Goal: Task Accomplishment & Management: Complete application form

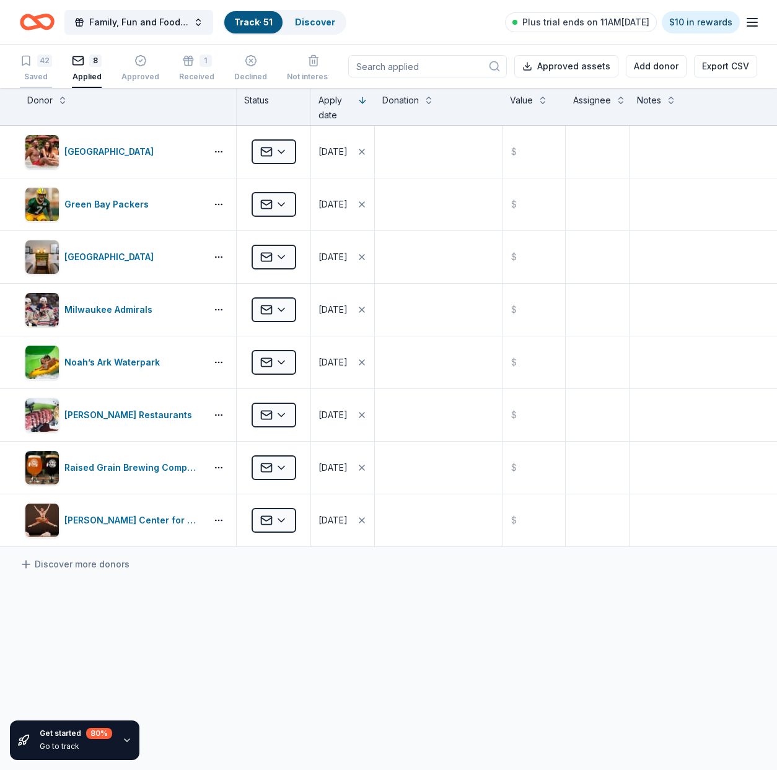
click at [39, 66] on div "42" at bounding box center [44, 60] width 15 height 12
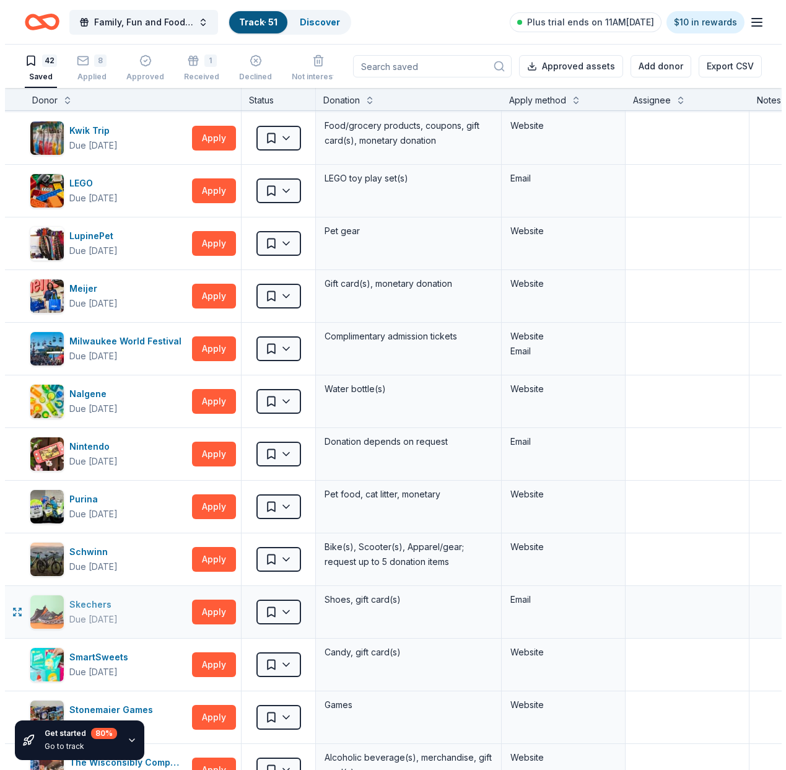
scroll to position [1776, 0]
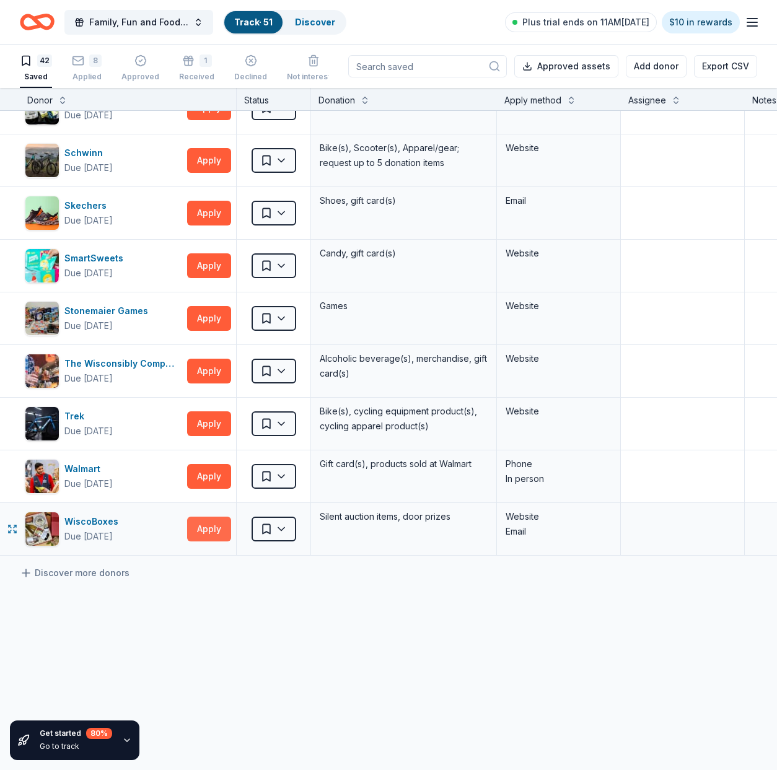
click at [208, 526] on button "Apply" at bounding box center [209, 528] width 44 height 25
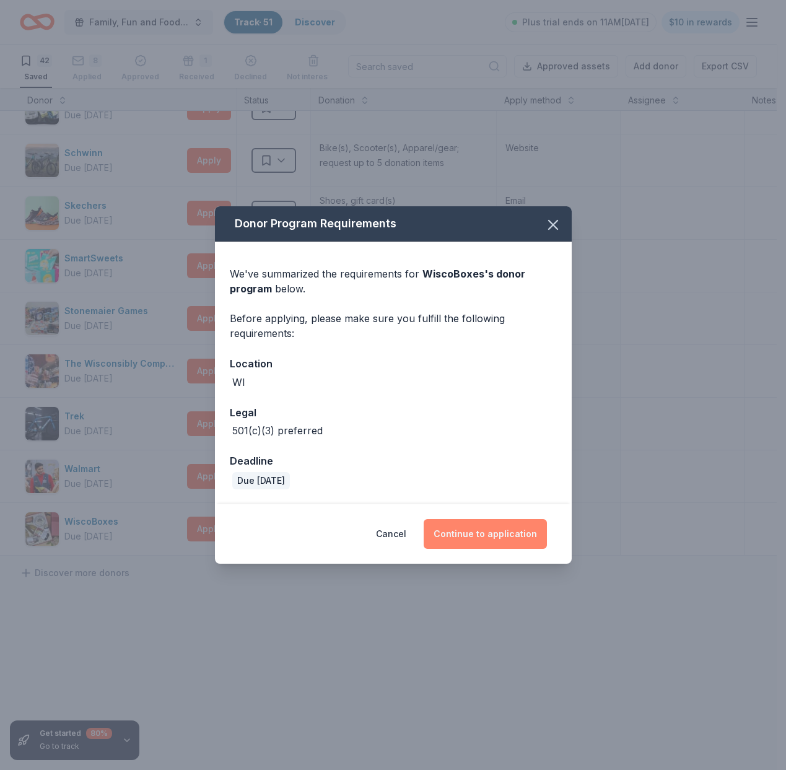
click at [510, 533] on button "Continue to application" at bounding box center [485, 534] width 123 height 30
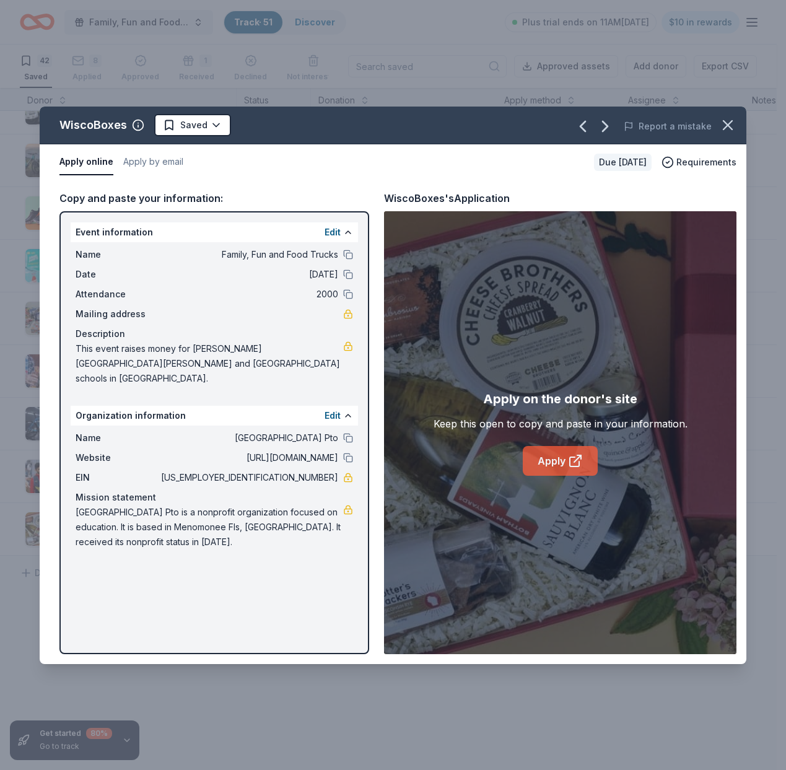
click at [543, 458] on link "Apply" at bounding box center [560, 461] width 75 height 30
click at [449, 140] on div "WiscoBoxes Saved Report a mistake" at bounding box center [393, 126] width 707 height 38
click at [160, 159] on button "Apply by email" at bounding box center [153, 162] width 60 height 26
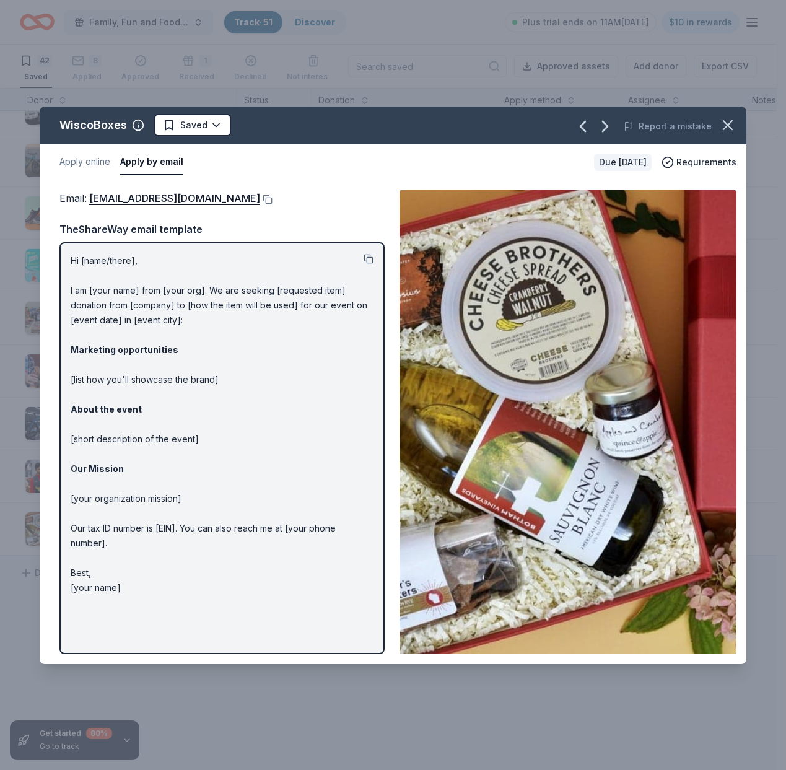
click at [370, 256] on button at bounding box center [369, 259] width 10 height 10
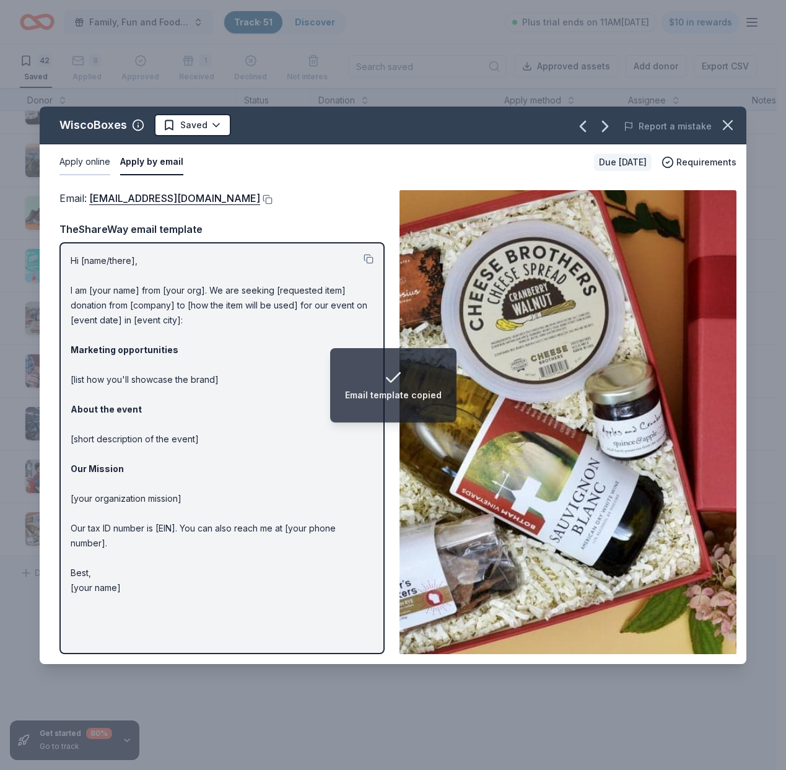
click at [80, 167] on button "Apply online" at bounding box center [84, 162] width 51 height 26
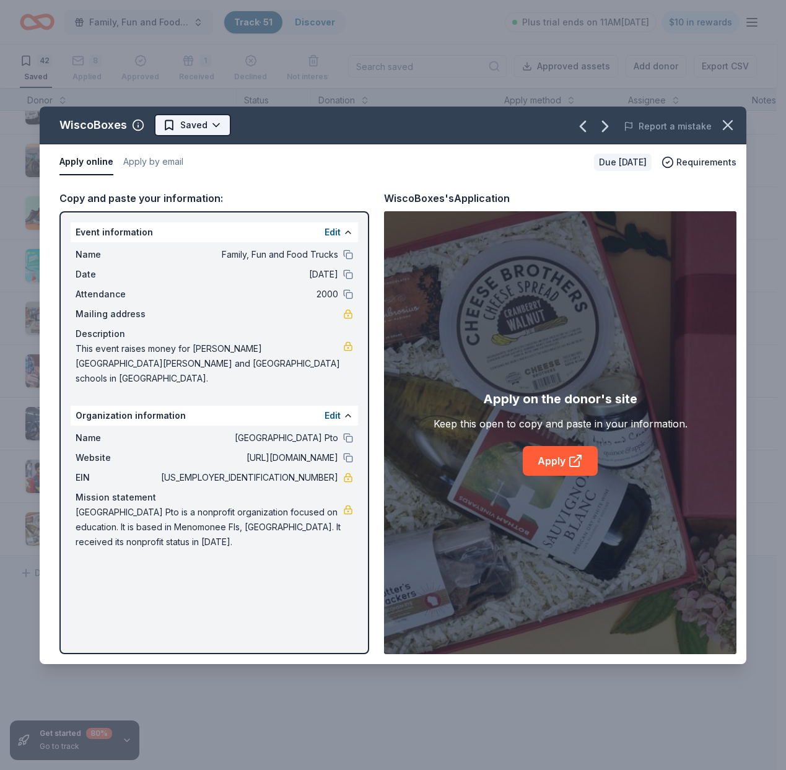
click at [195, 126] on html "Family, Fun and Food Trucks Track · 51 Discover Plus trial ends on 11AM[DATE] $…" at bounding box center [393, 385] width 786 height 770
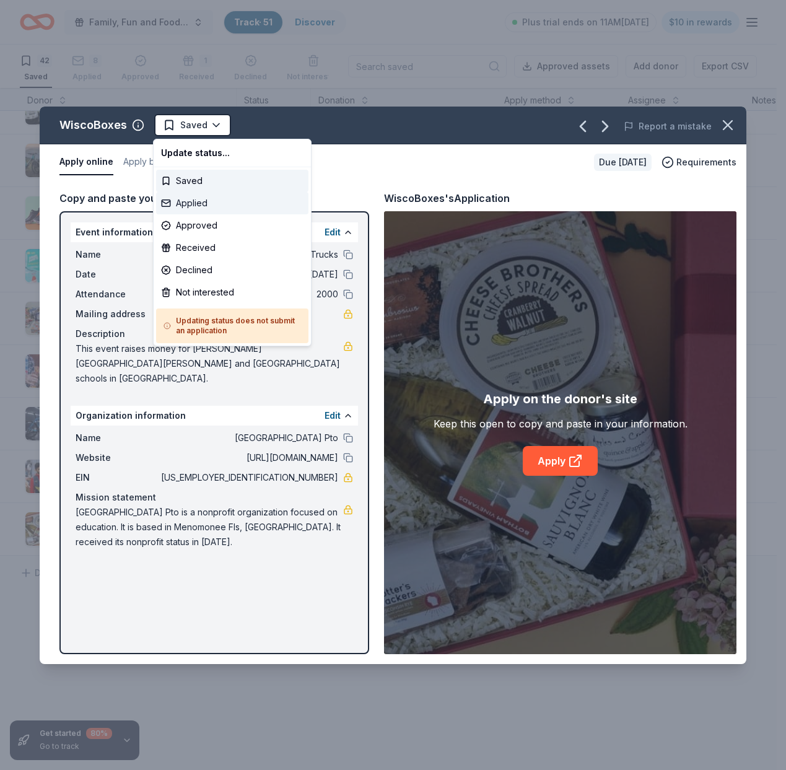
click at [195, 201] on div "Applied" at bounding box center [232, 203] width 152 height 22
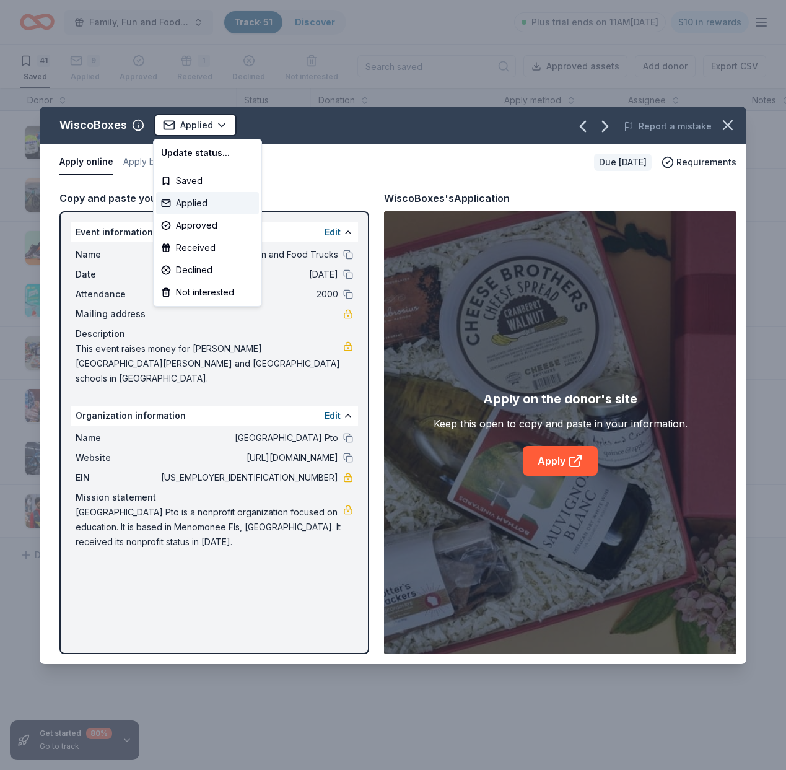
scroll to position [1751, 0]
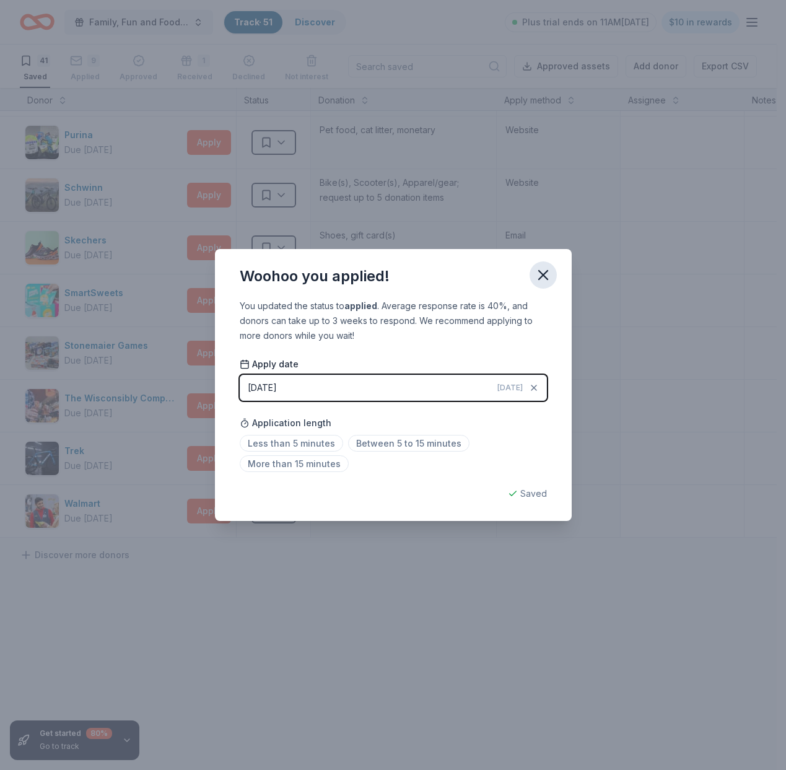
click at [539, 271] on icon "button" at bounding box center [543, 275] width 9 height 9
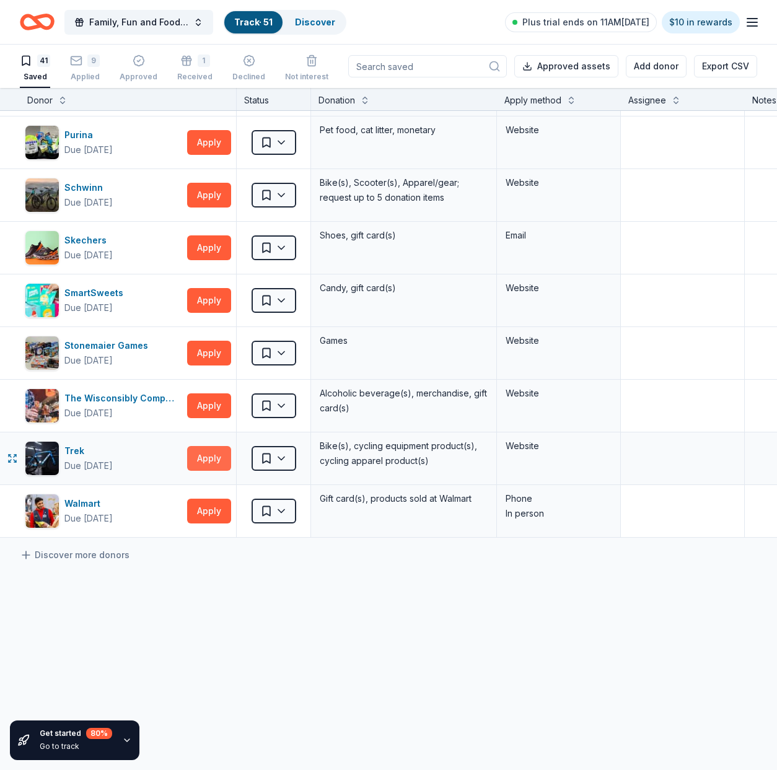
click at [212, 451] on button "Apply" at bounding box center [209, 458] width 44 height 25
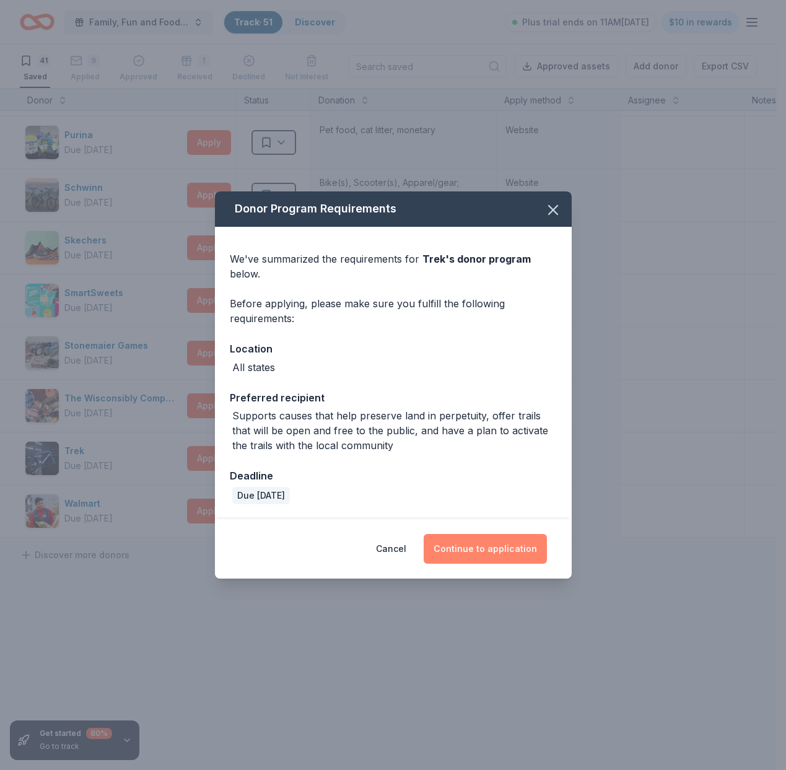
click at [490, 551] on button "Continue to application" at bounding box center [485, 549] width 123 height 30
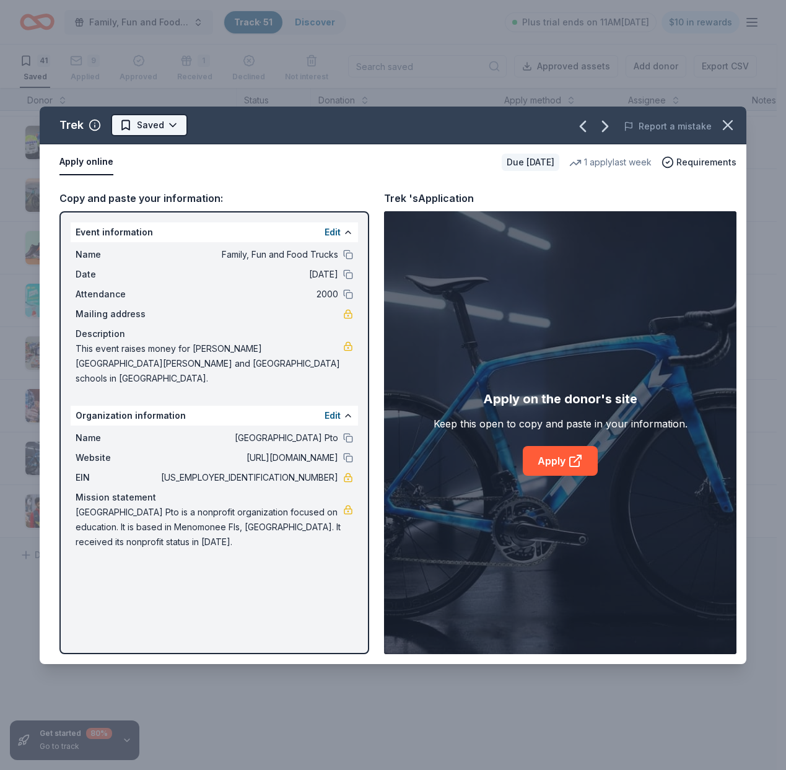
click at [157, 126] on span "Saved" at bounding box center [150, 125] width 27 height 15
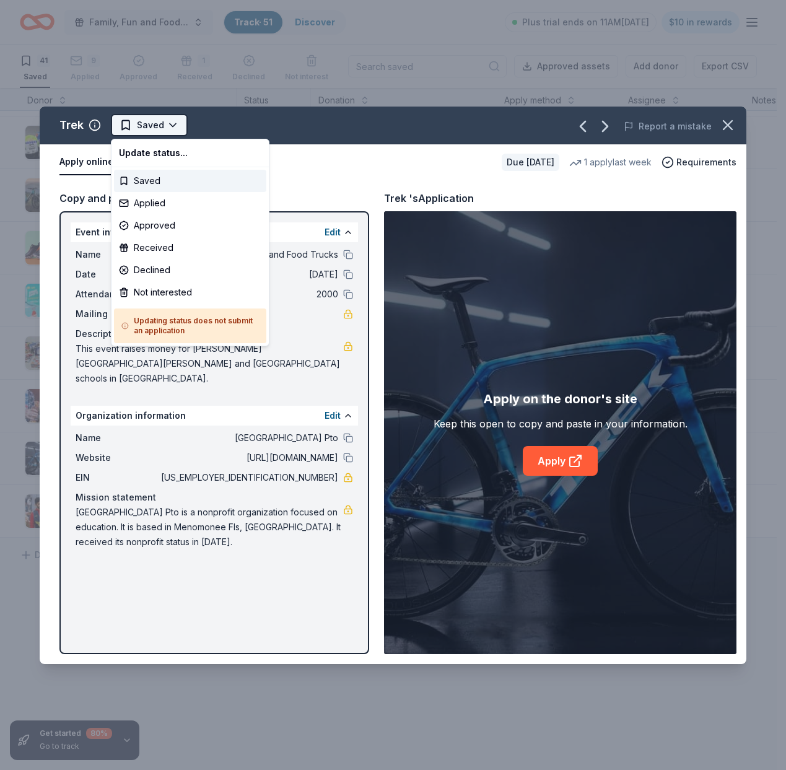
click at [173, 126] on html "Family, Fun and Food Trucks Track · 51 Discover Plus trial ends on 11AM[DATE] $…" at bounding box center [393, 385] width 786 height 770
click at [163, 290] on div "Not interested" at bounding box center [190, 292] width 152 height 22
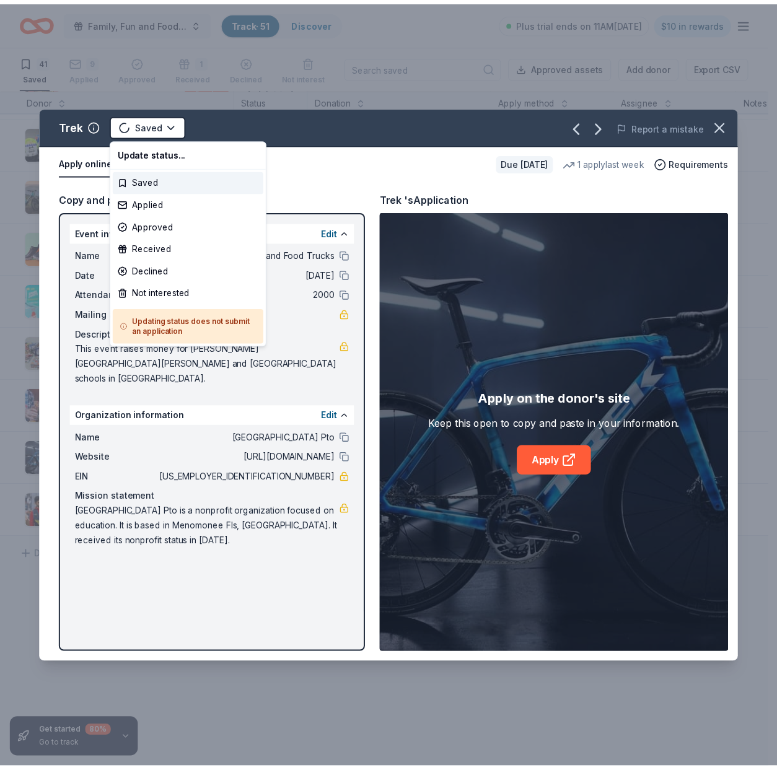
scroll to position [1698, 0]
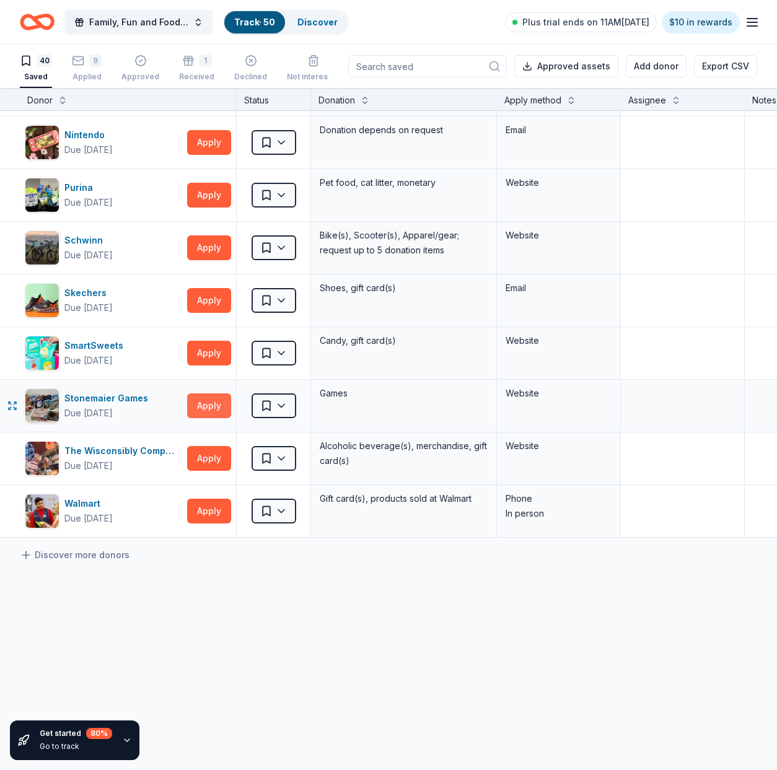
click at [211, 396] on button "Apply" at bounding box center [209, 405] width 44 height 25
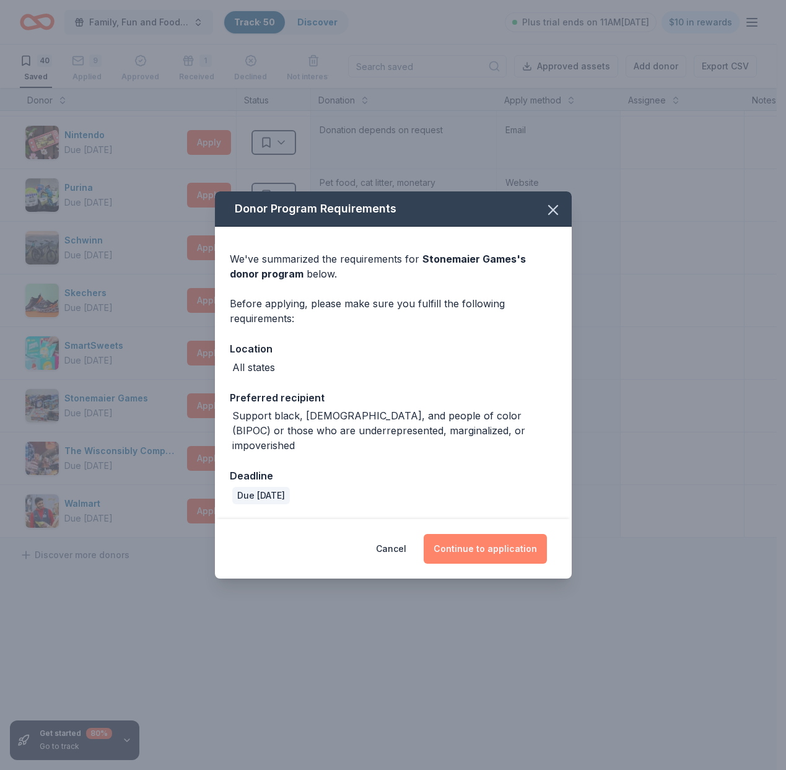
click at [512, 541] on button "Continue to application" at bounding box center [485, 549] width 123 height 30
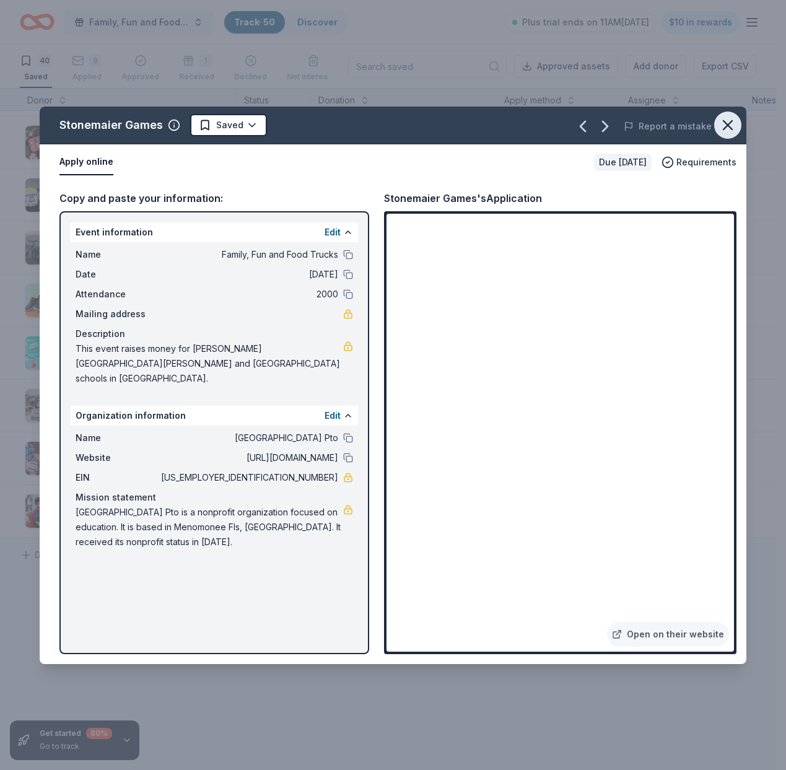
click at [724, 126] on icon "button" at bounding box center [727, 124] width 17 height 17
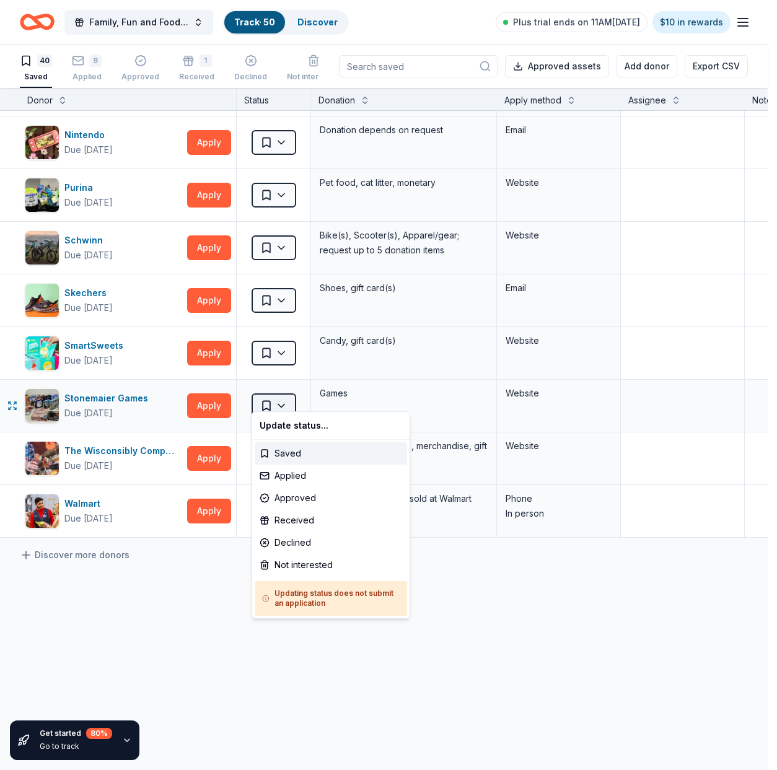
click at [282, 399] on html "Family, Fun and Food Trucks Track · 50 Discover Plus trial ends on 11AM[DATE] $…" at bounding box center [388, 385] width 777 height 770
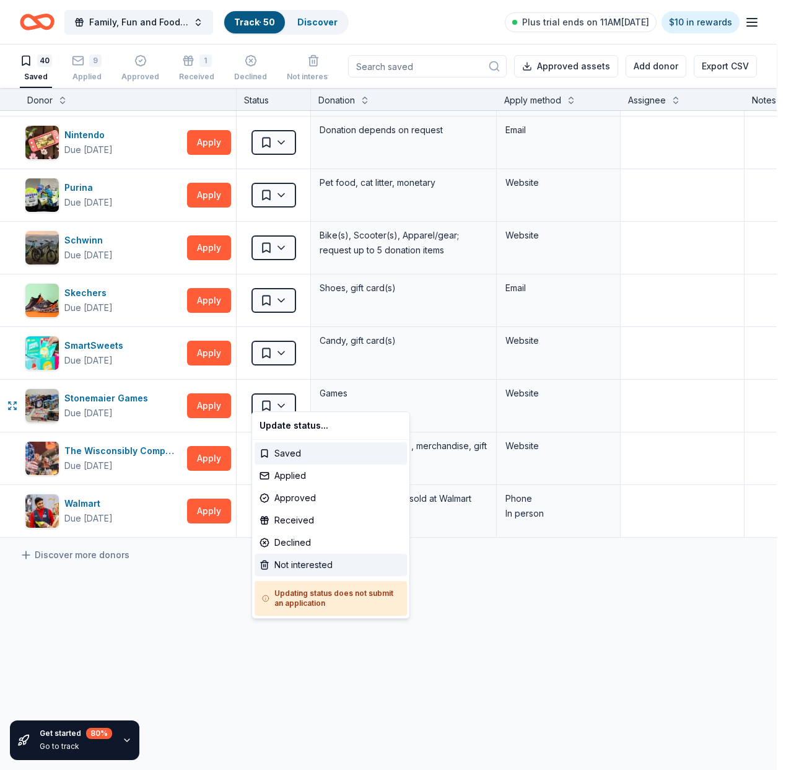
click at [291, 557] on div "Not interested" at bounding box center [331, 565] width 152 height 22
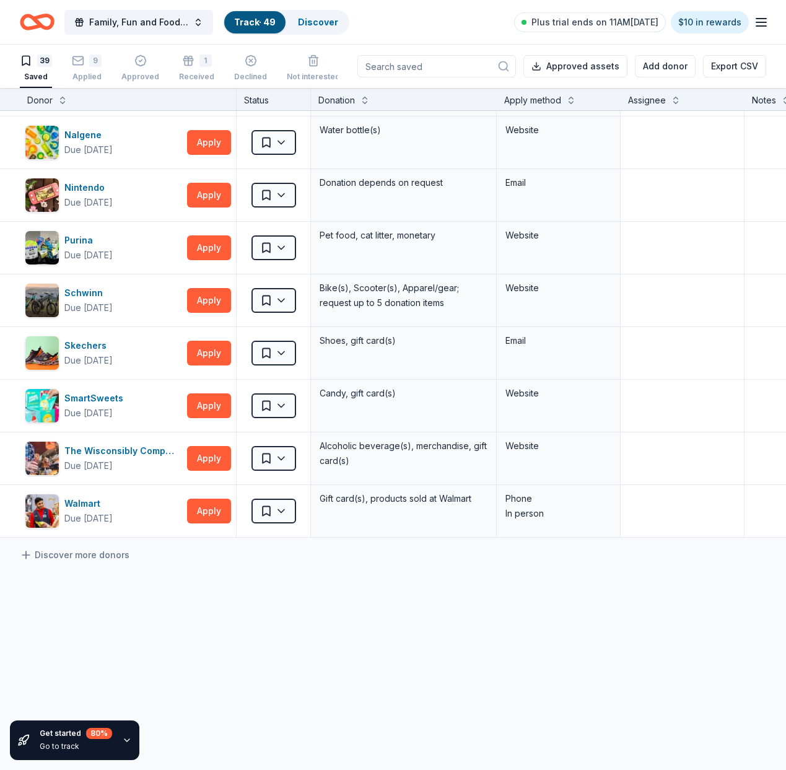
scroll to position [1645, 0]
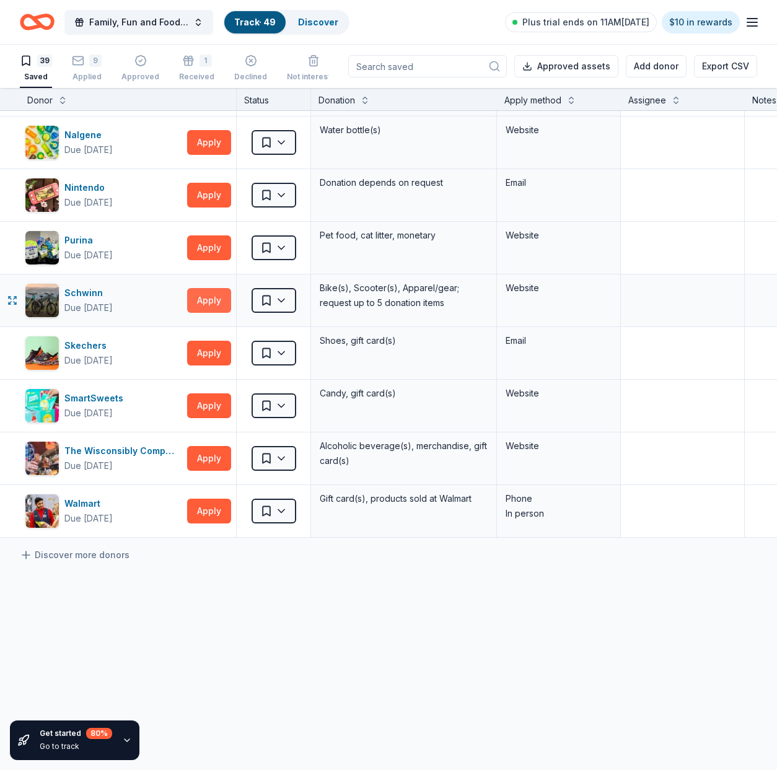
click at [211, 294] on button "Apply" at bounding box center [209, 300] width 44 height 25
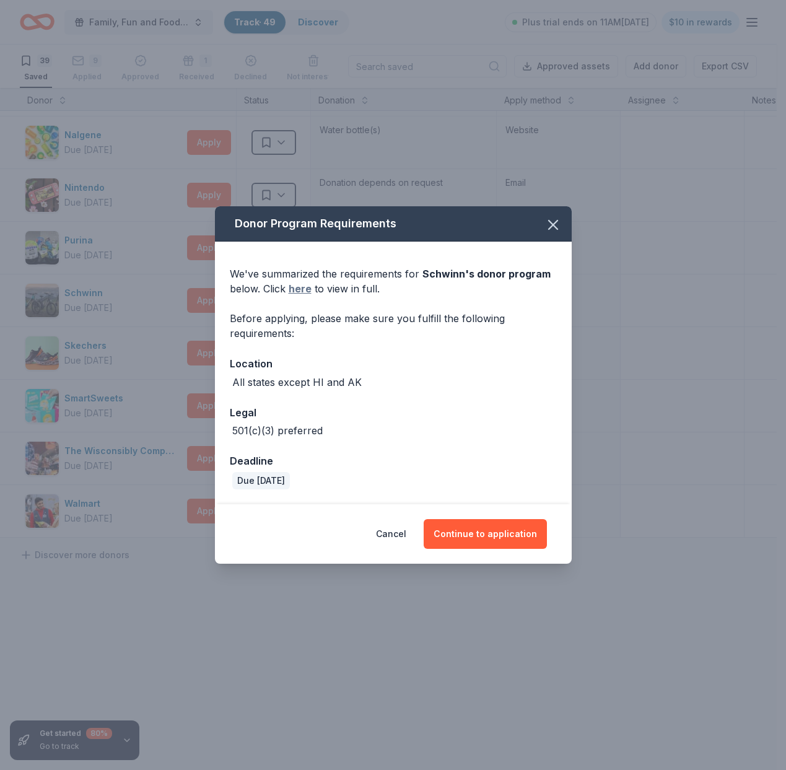
click at [300, 289] on link "here" at bounding box center [300, 288] width 23 height 15
click at [456, 530] on button "Continue to application" at bounding box center [485, 534] width 123 height 30
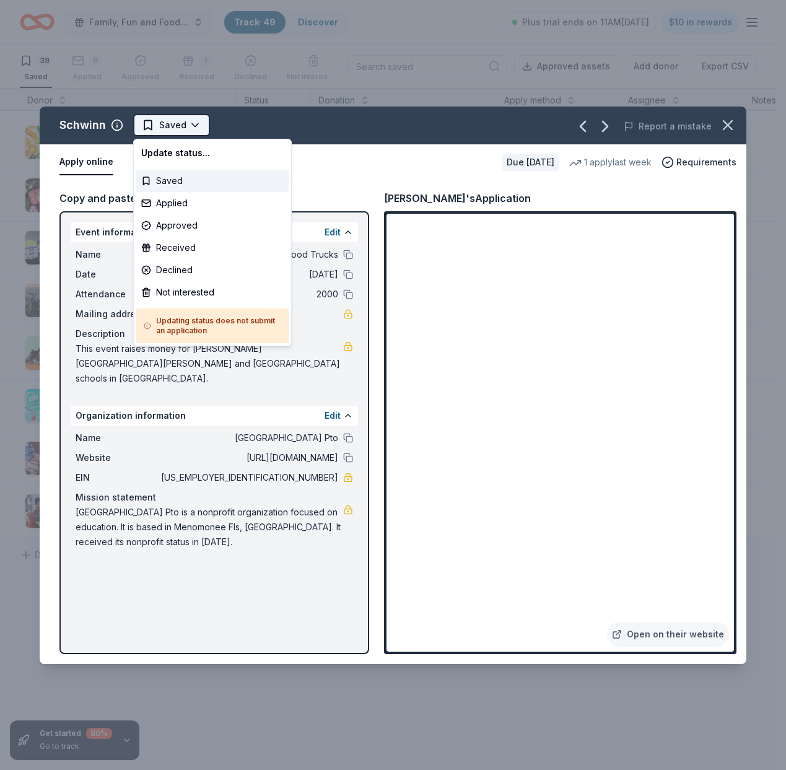
click at [183, 128] on html "Family, Fun and Food Trucks Track · 49 Discover Plus trial ends on 11AM[DATE] $…" at bounding box center [393, 385] width 786 height 770
click at [166, 208] on div "Applied" at bounding box center [212, 203] width 152 height 22
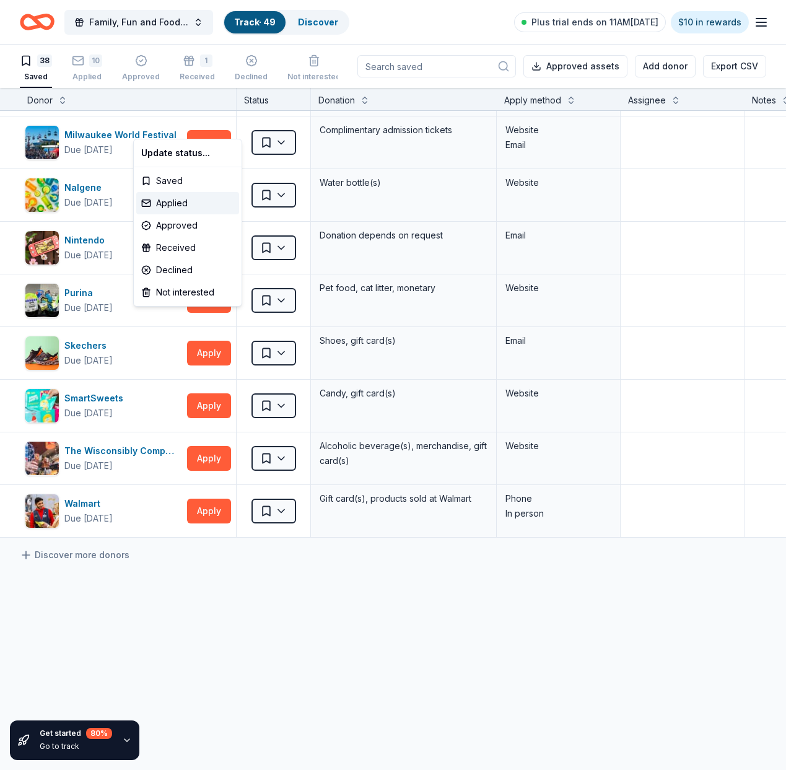
scroll to position [1593, 0]
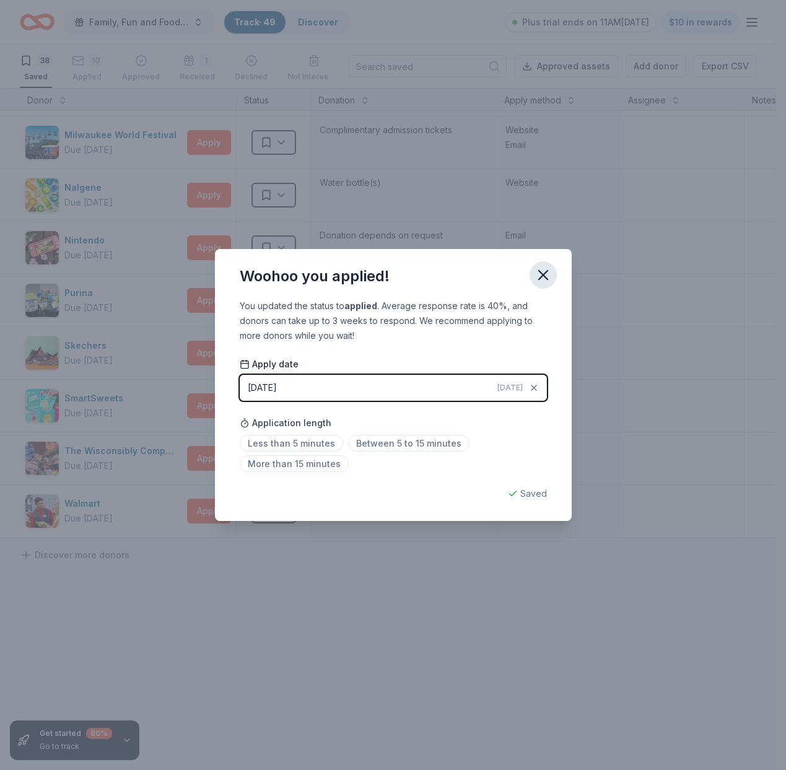
click at [547, 276] on icon "button" at bounding box center [542, 274] width 17 height 17
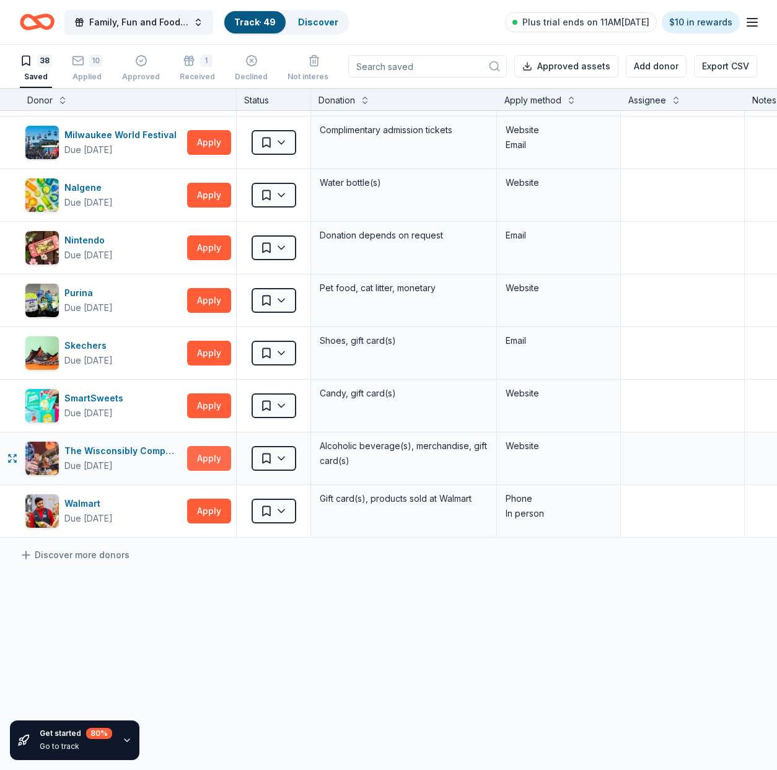
click at [200, 451] on button "Apply" at bounding box center [209, 458] width 44 height 25
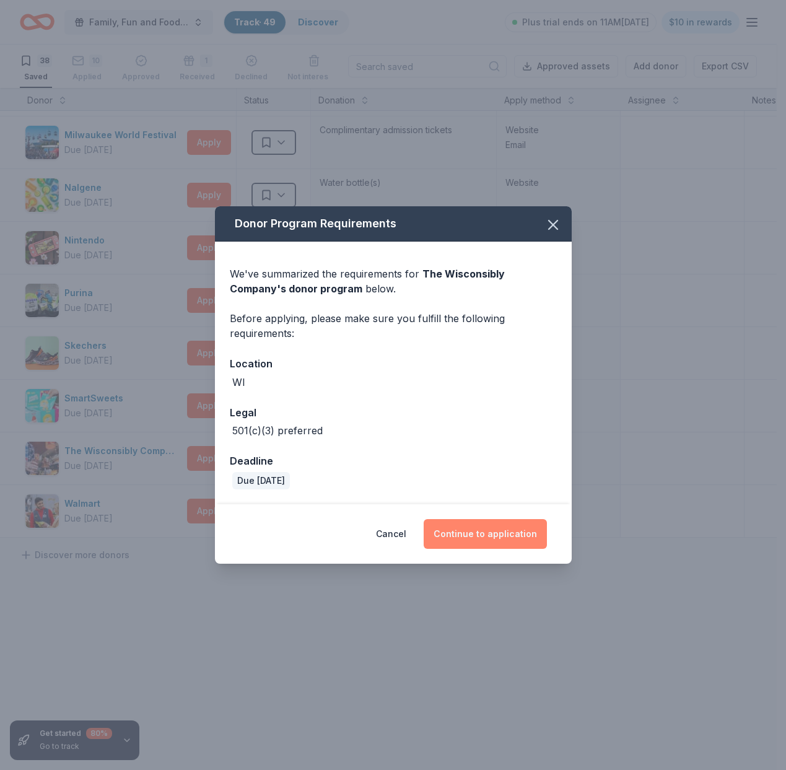
click at [466, 531] on button "Continue to application" at bounding box center [485, 534] width 123 height 30
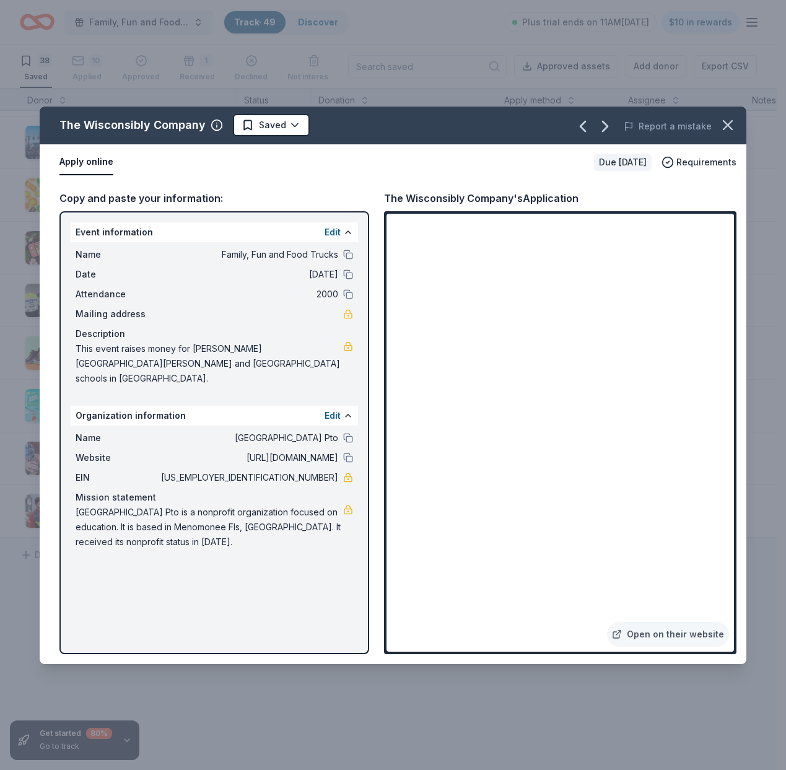
scroll to position [1584, 0]
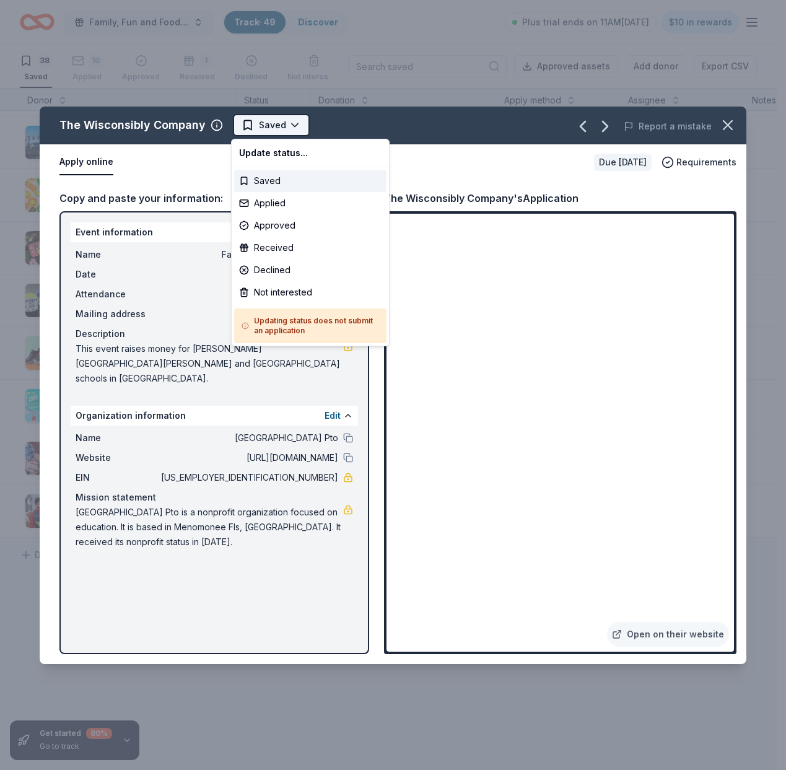
click at [264, 134] on body "Family, Fun and Food Trucks Track · 49 Discover Plus trial ends on 11AM[DATE] $…" at bounding box center [388, 385] width 777 height 770
click at [269, 208] on div "Applied" at bounding box center [310, 203] width 152 height 22
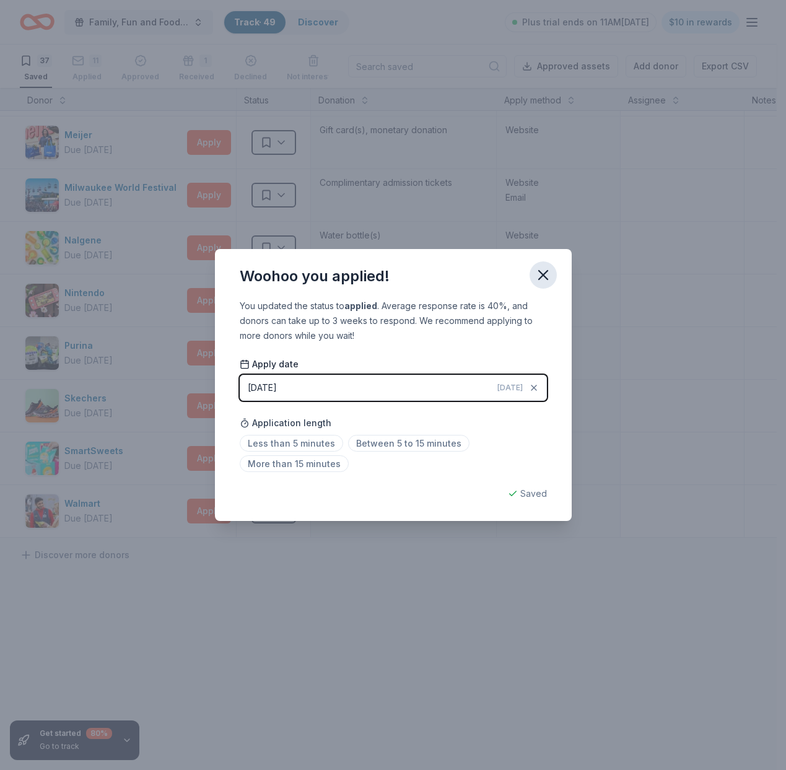
click at [545, 276] on icon "button" at bounding box center [542, 274] width 17 height 17
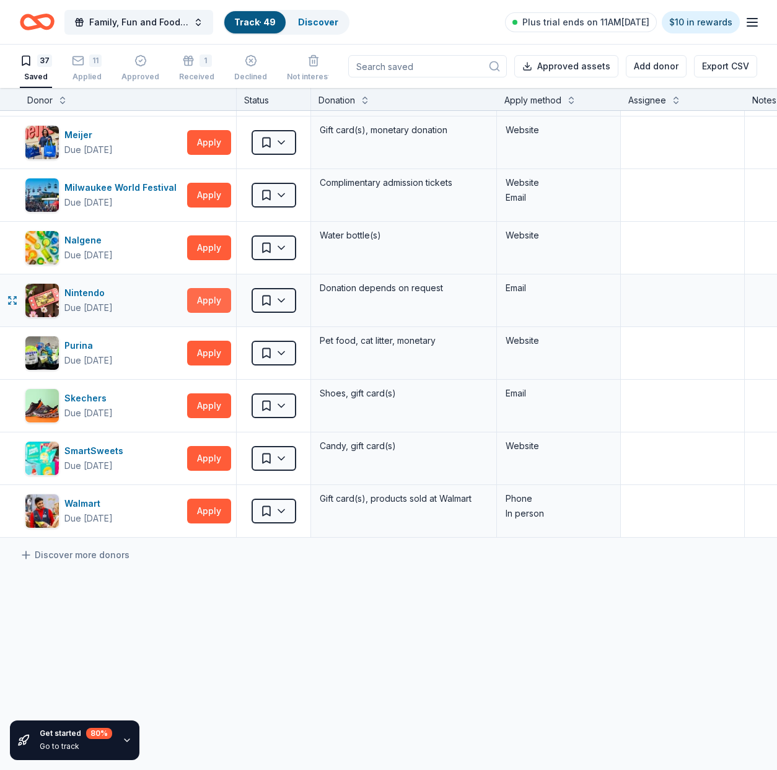
click at [208, 290] on button "Apply" at bounding box center [209, 300] width 44 height 25
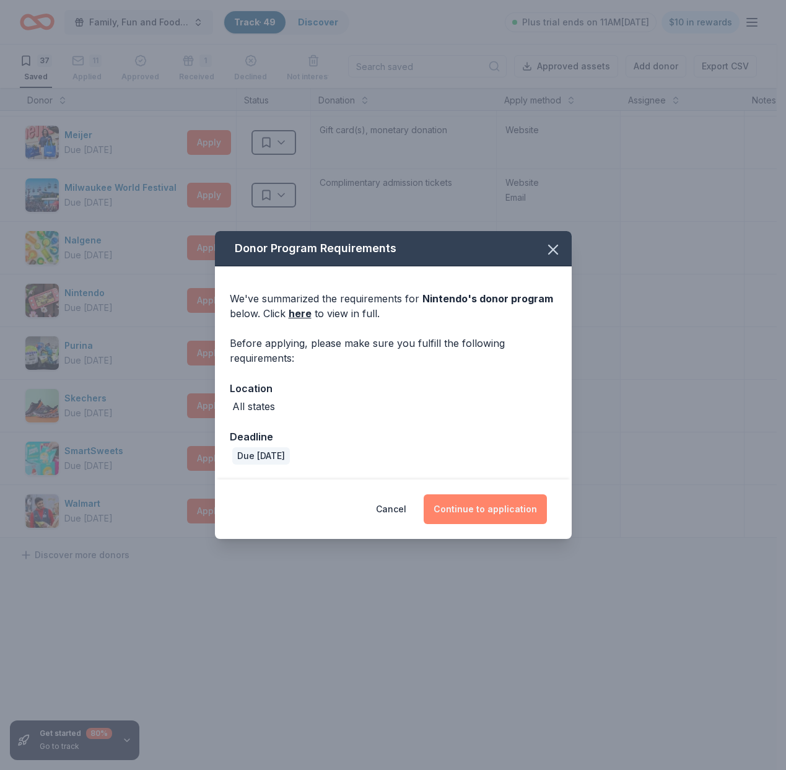
click at [487, 510] on button "Continue to application" at bounding box center [485, 509] width 123 height 30
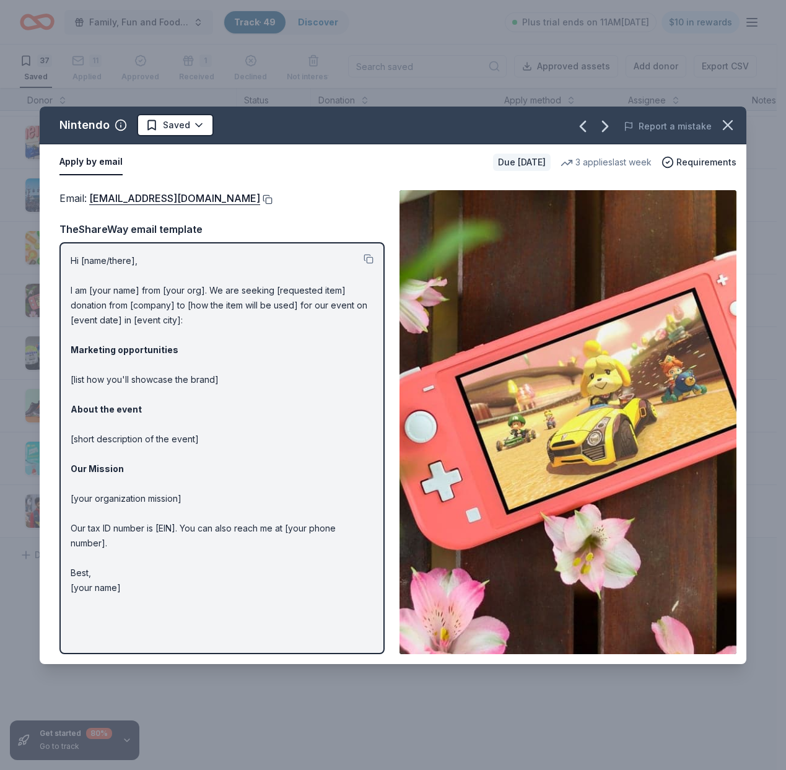
click at [272, 201] on button at bounding box center [266, 199] width 12 height 10
click at [367, 258] on button at bounding box center [369, 259] width 10 height 10
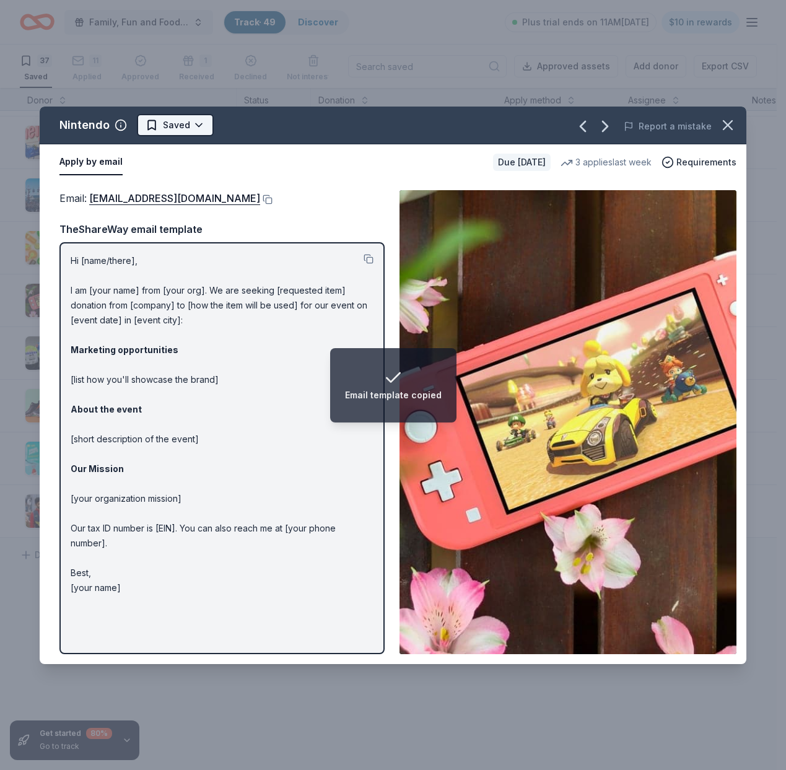
click at [199, 129] on html "Email template copied Family, Fun and Food Trucks Track · 49 Discover Plus tria…" at bounding box center [393, 385] width 786 height 770
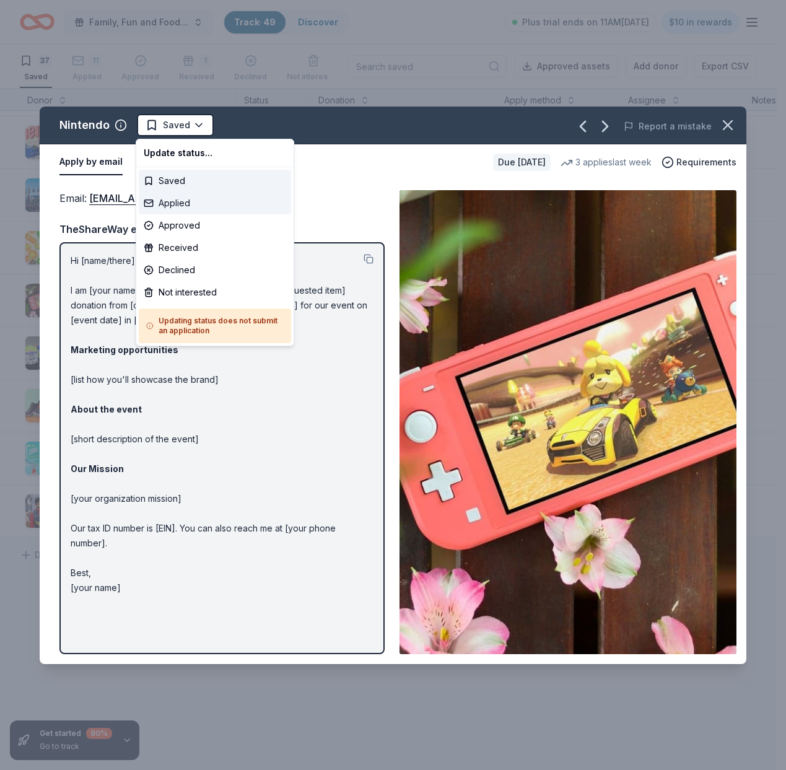
click at [183, 199] on div "Applied" at bounding box center [215, 203] width 152 height 22
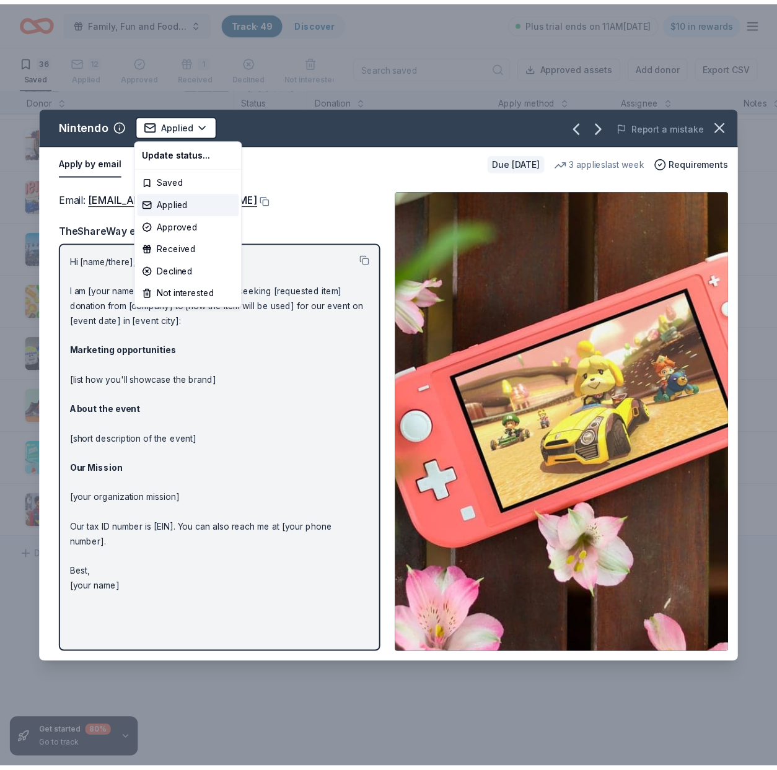
scroll to position [1488, 0]
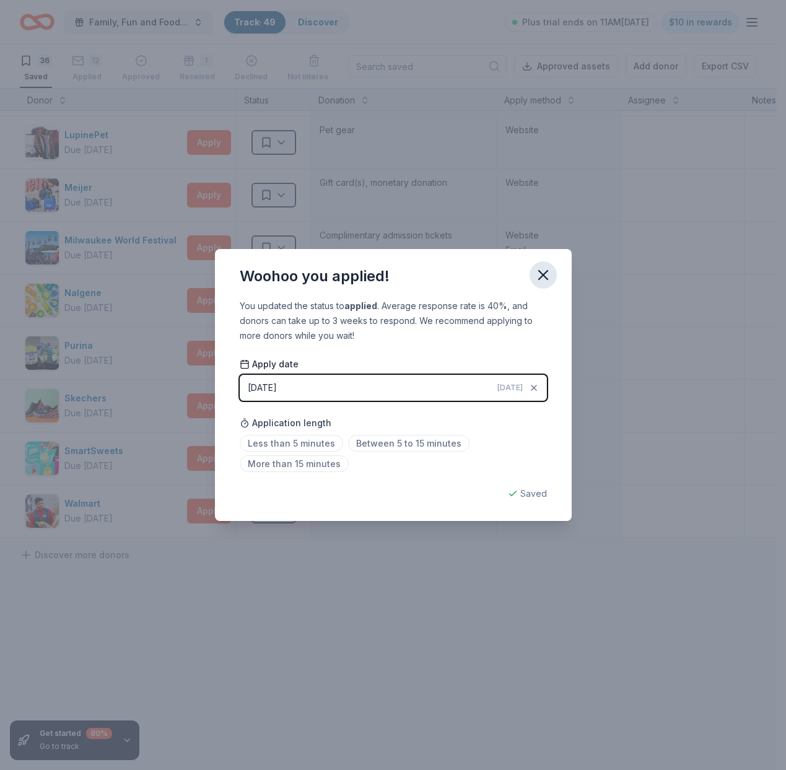
click at [541, 274] on icon "button" at bounding box center [542, 274] width 17 height 17
